Goal: Transaction & Acquisition: Purchase product/service

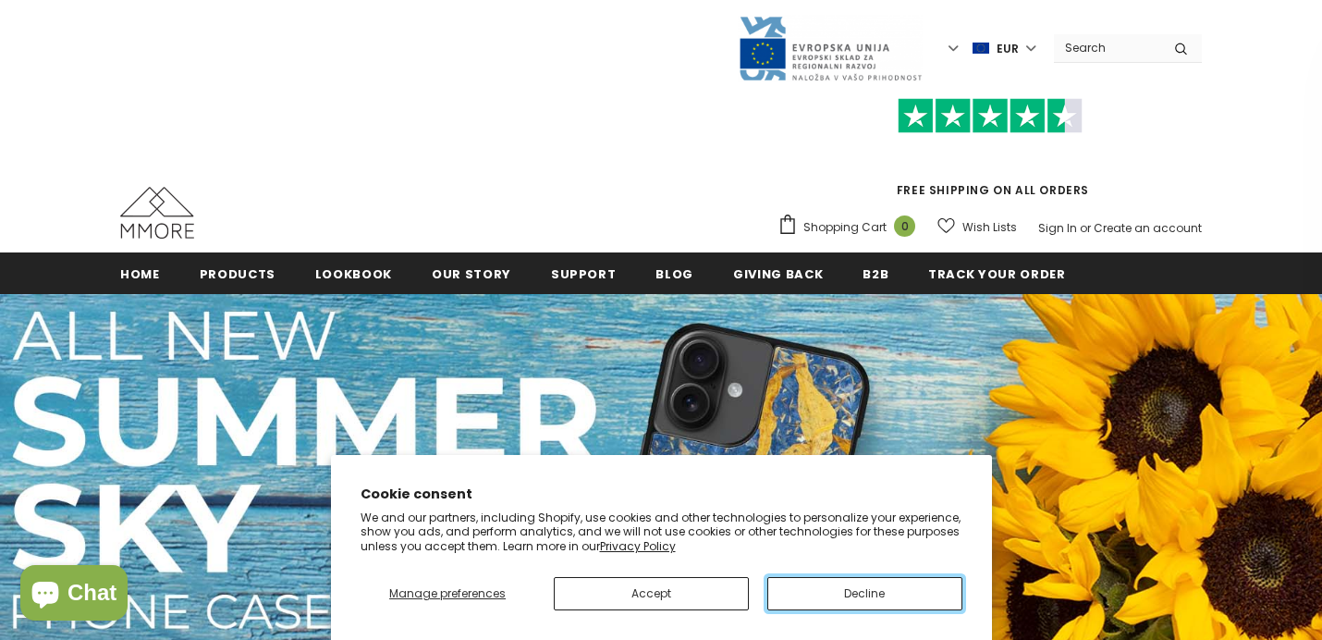
click at [862, 582] on button "Decline" at bounding box center [864, 593] width 195 height 33
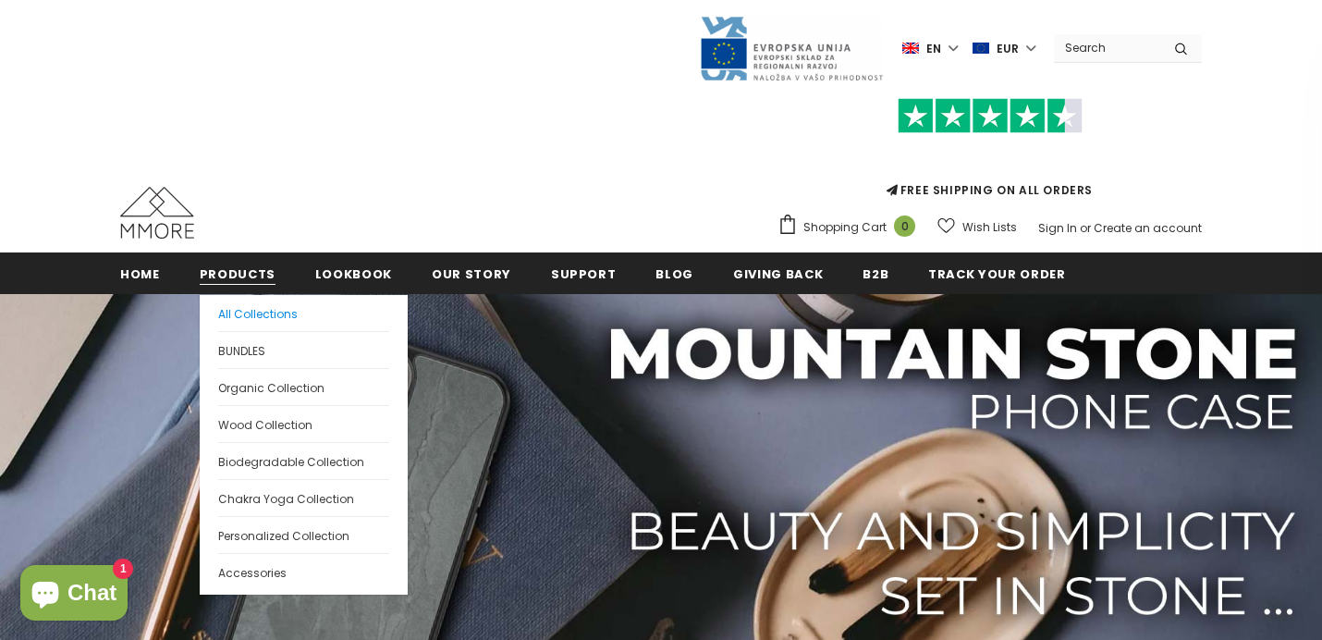
click at [252, 311] on span "All Collections" at bounding box center [257, 314] width 79 height 16
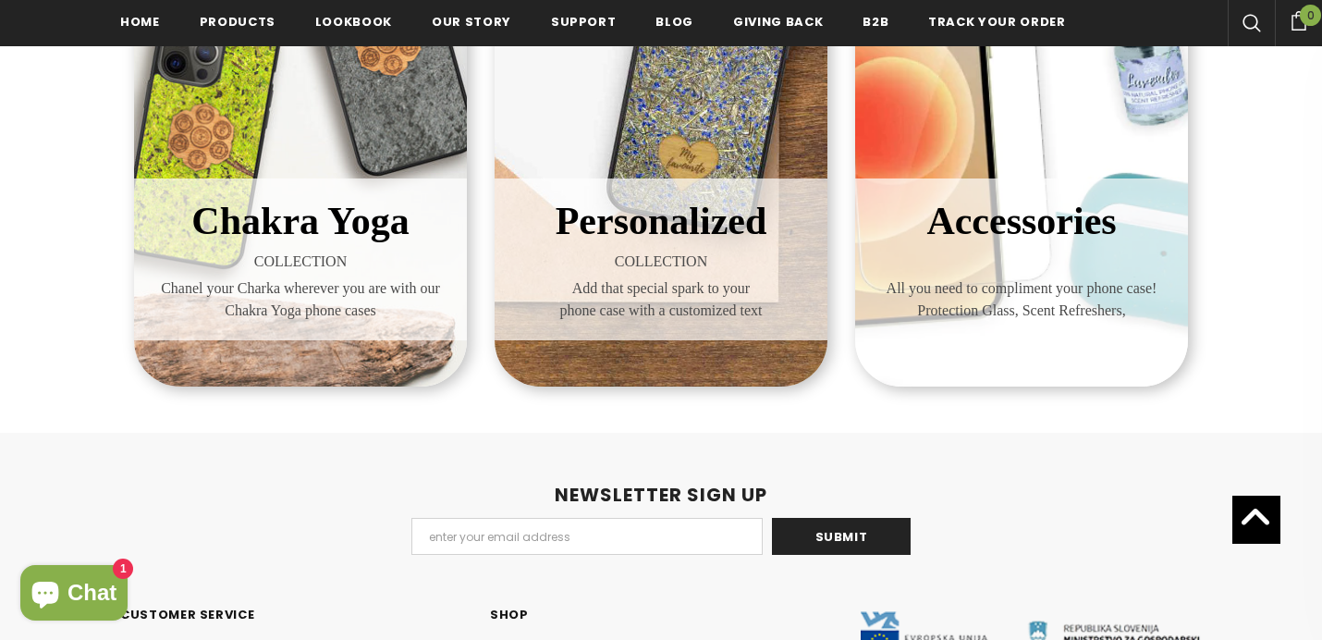
scroll to position [985, 0]
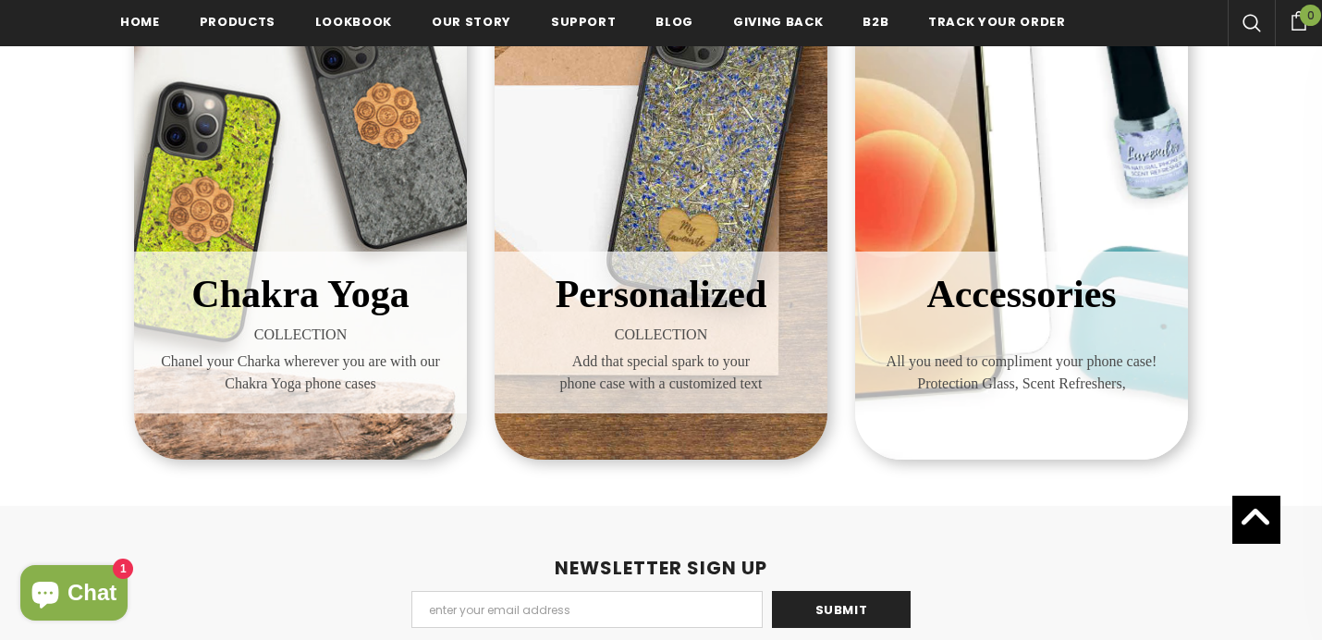
click at [622, 382] on span "Add that special spark to your phone case with a customized text" at bounding box center [660, 372] width 305 height 44
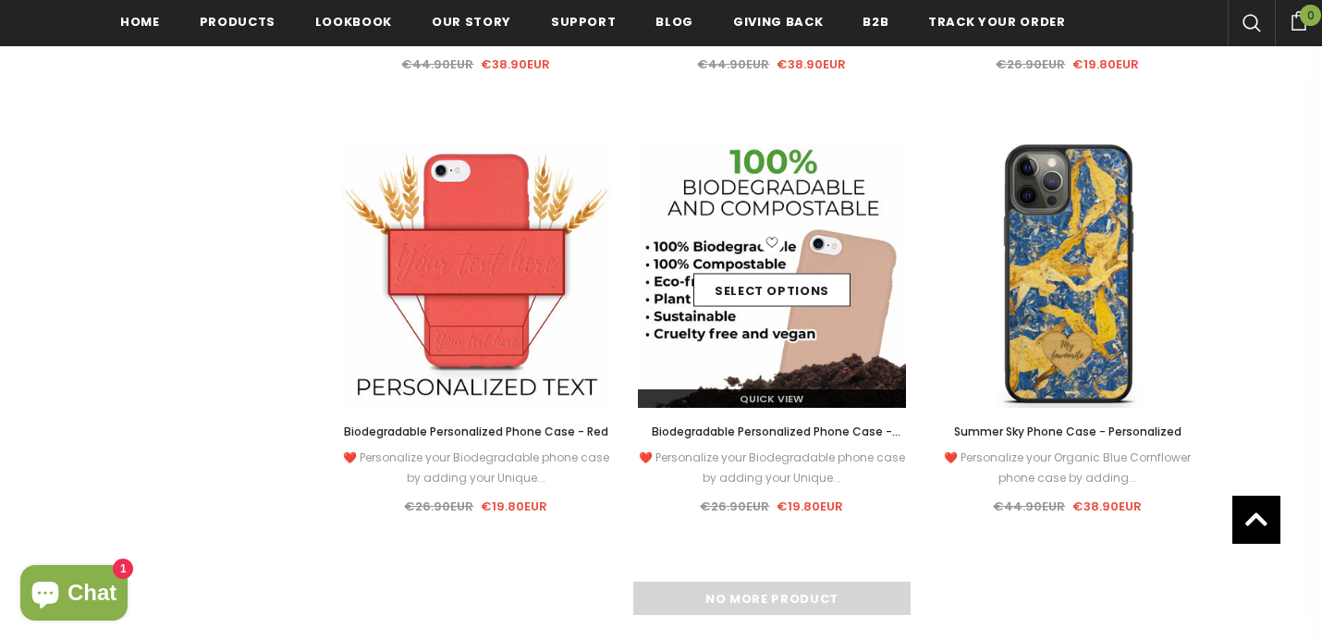
scroll to position [2563, 0]
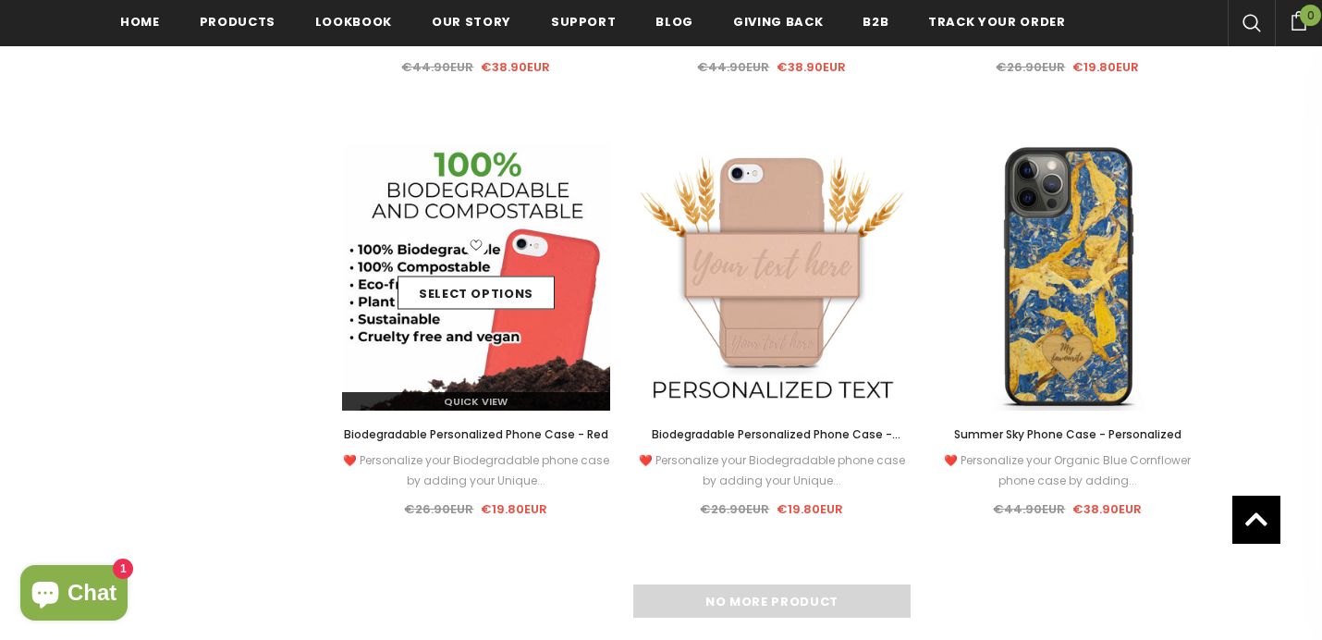
click at [501, 335] on img at bounding box center [476, 276] width 268 height 268
